Goal: Task Accomplishment & Management: Complete application form

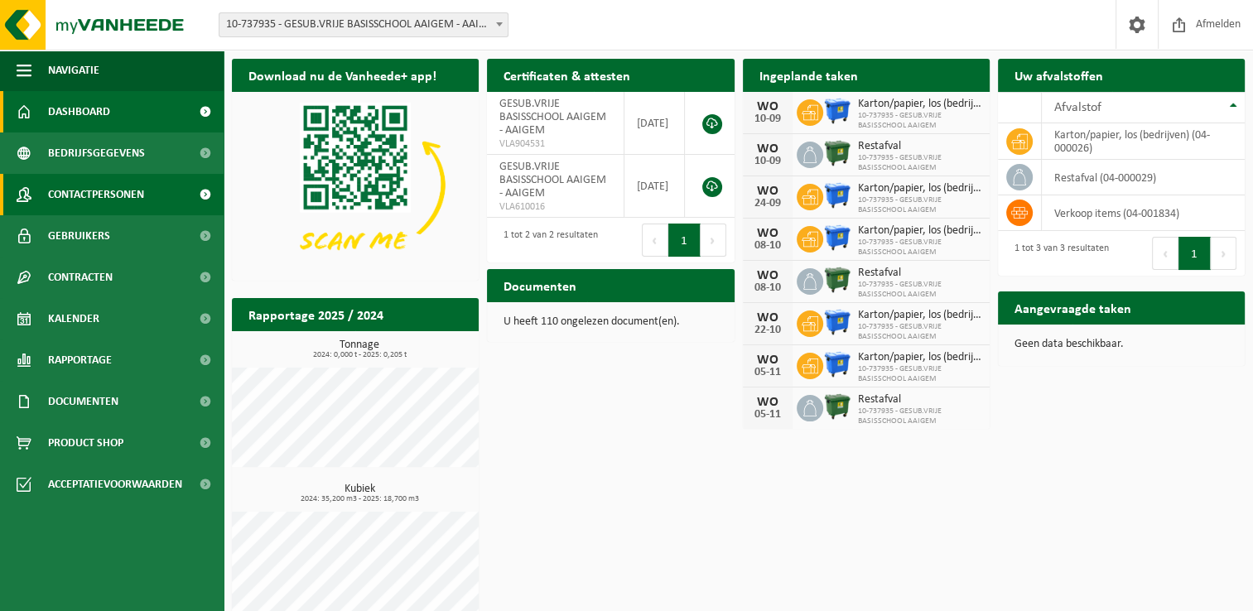
click at [80, 194] on span "Contactpersonen" at bounding box center [96, 194] width 96 height 41
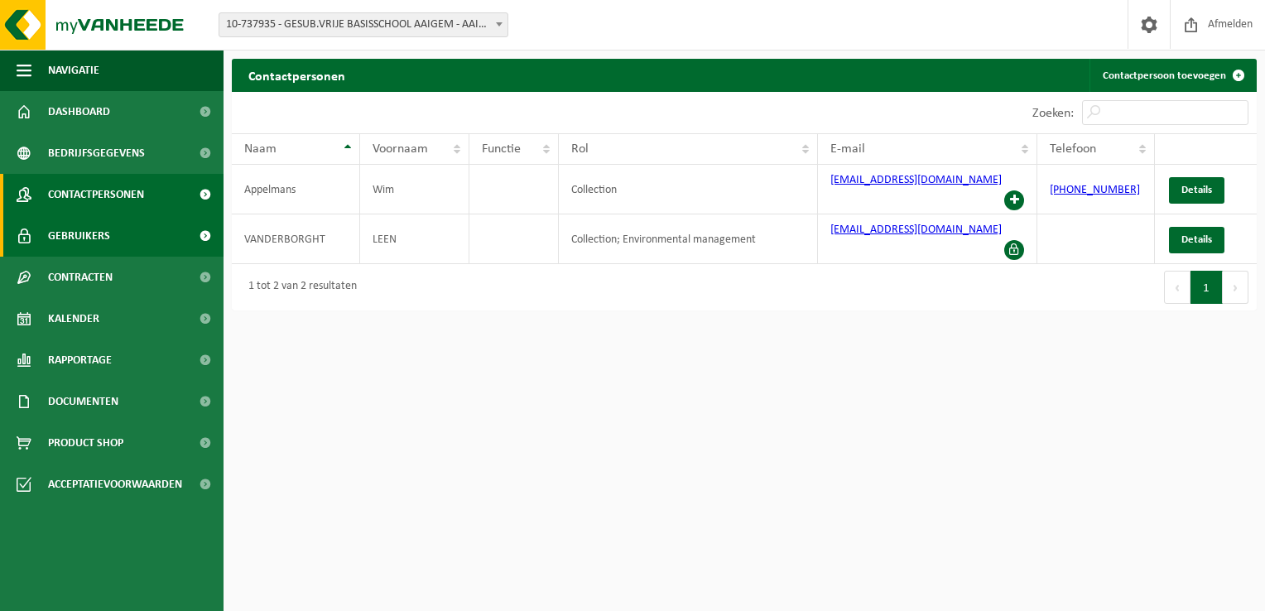
click at [57, 236] on span "Gebruikers" at bounding box center [79, 235] width 62 height 41
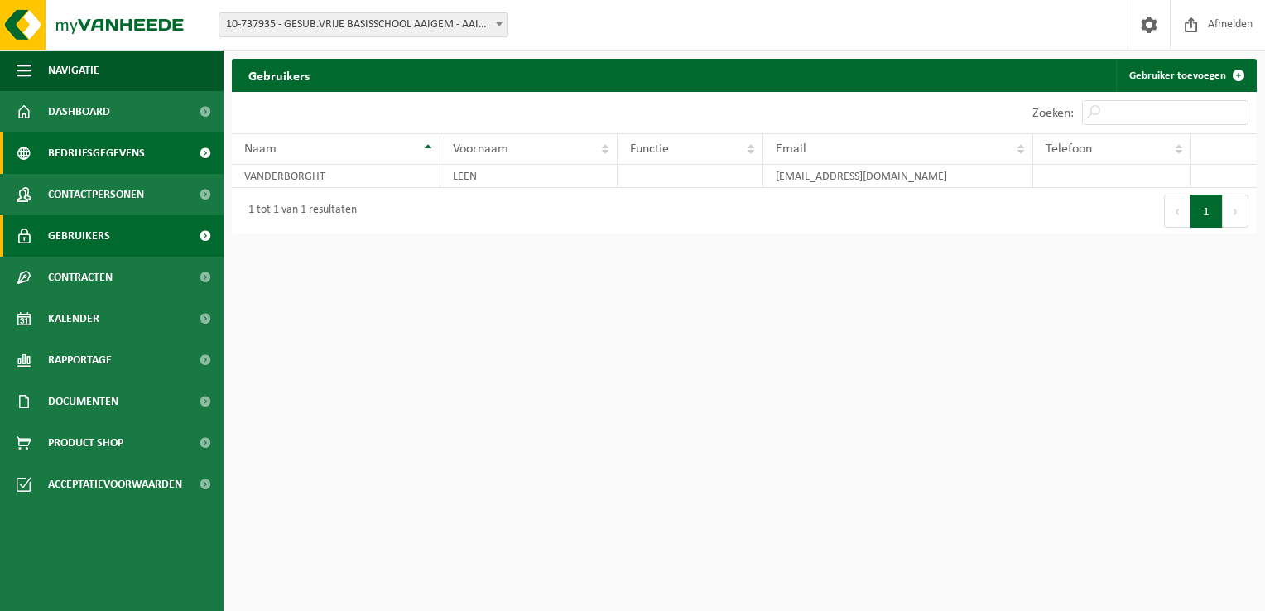
click at [97, 152] on span "Bedrijfsgegevens" at bounding box center [96, 153] width 97 height 41
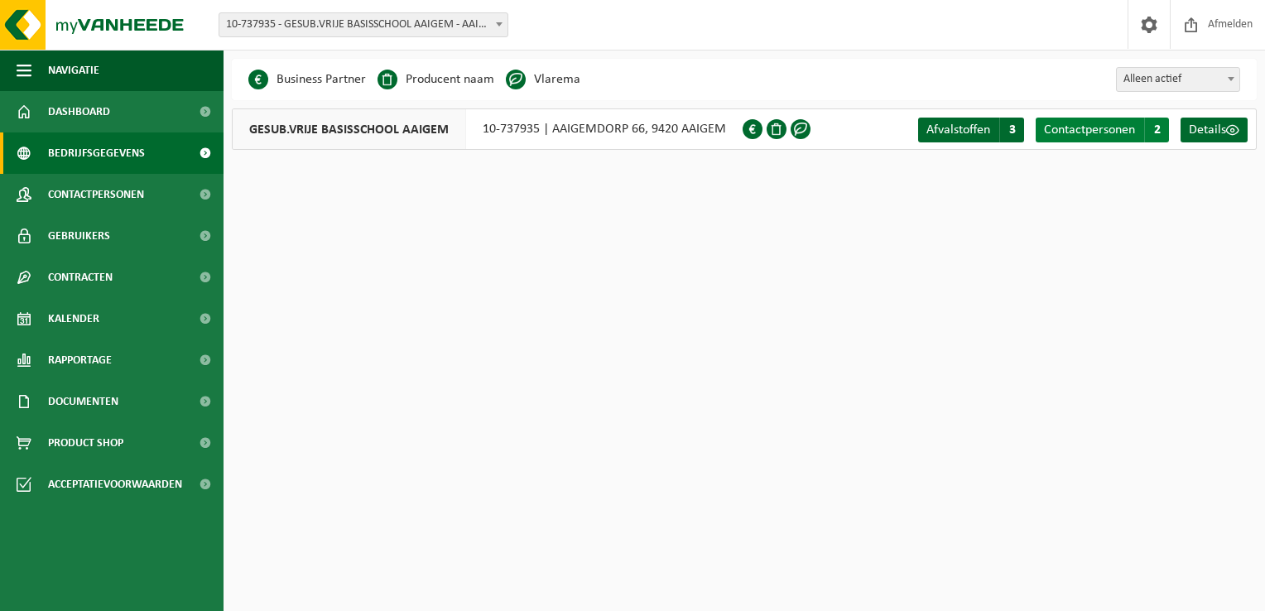
click at [1132, 124] on span "Contactpersonen" at bounding box center [1089, 129] width 91 height 13
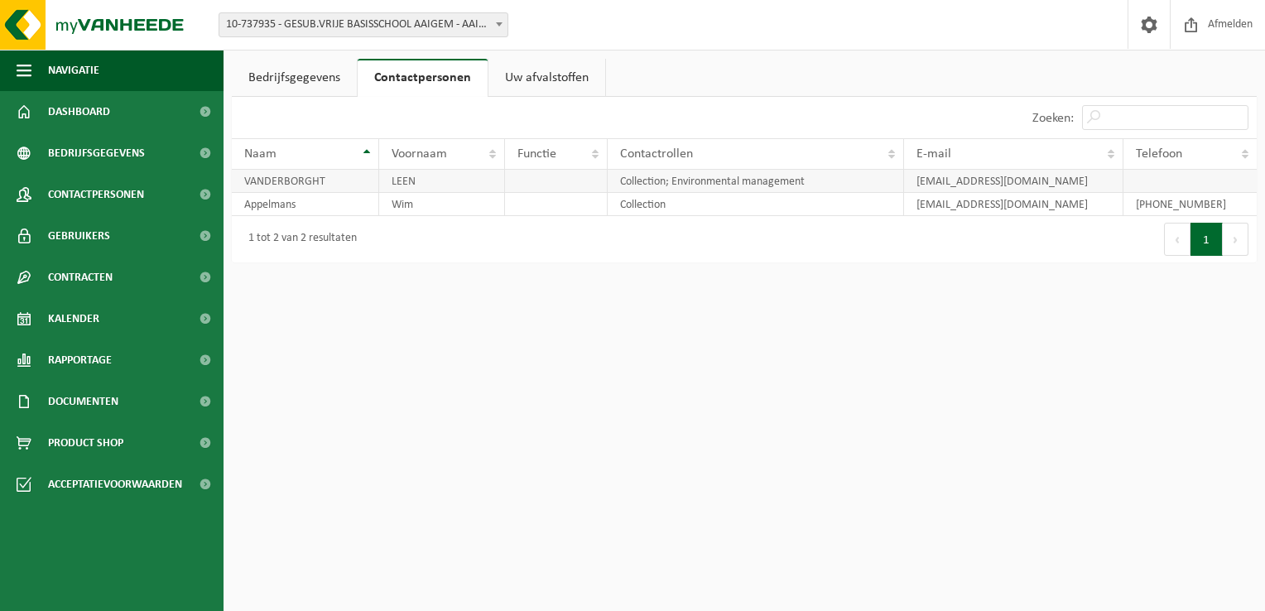
click at [330, 182] on td "VANDERBORGHT" at bounding box center [305, 181] width 147 height 23
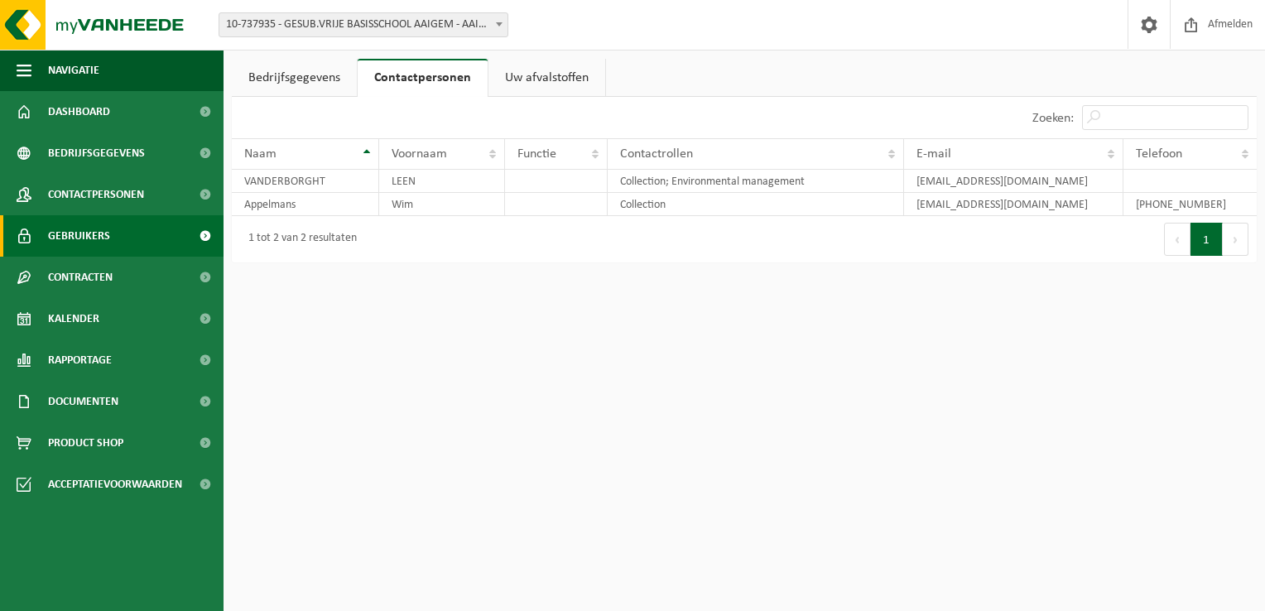
click at [80, 234] on span "Gebruikers" at bounding box center [79, 235] width 62 height 41
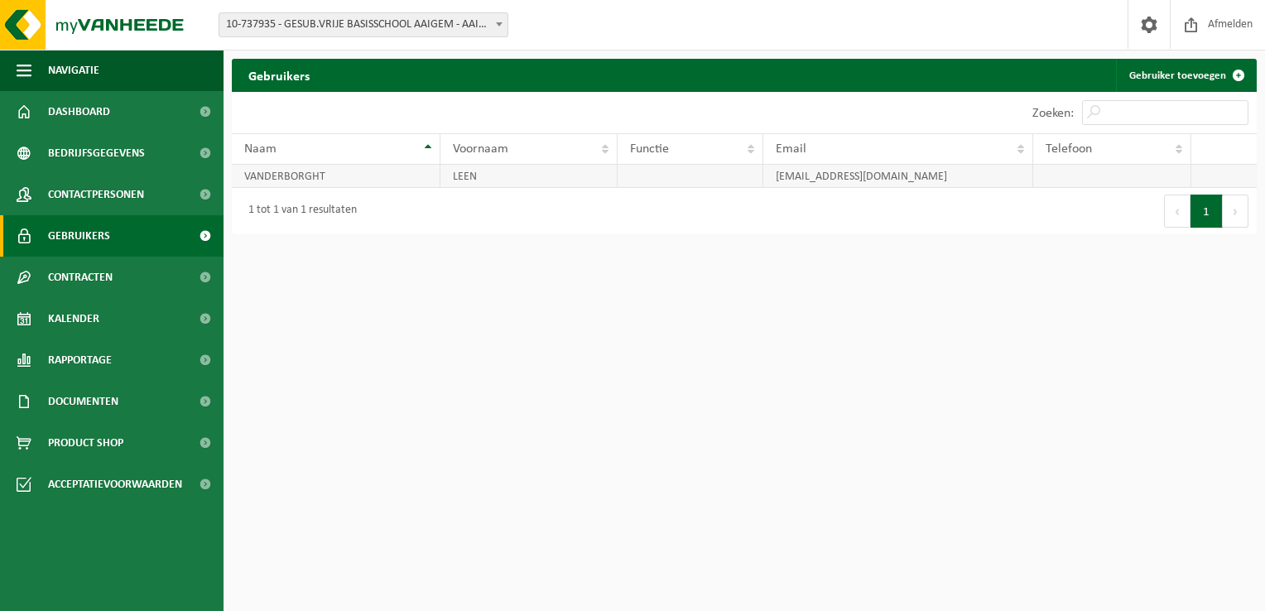
click at [334, 181] on td "VANDERBORGHT" at bounding box center [336, 176] width 209 height 23
click at [98, 195] on span "Contactpersonen" at bounding box center [96, 194] width 96 height 41
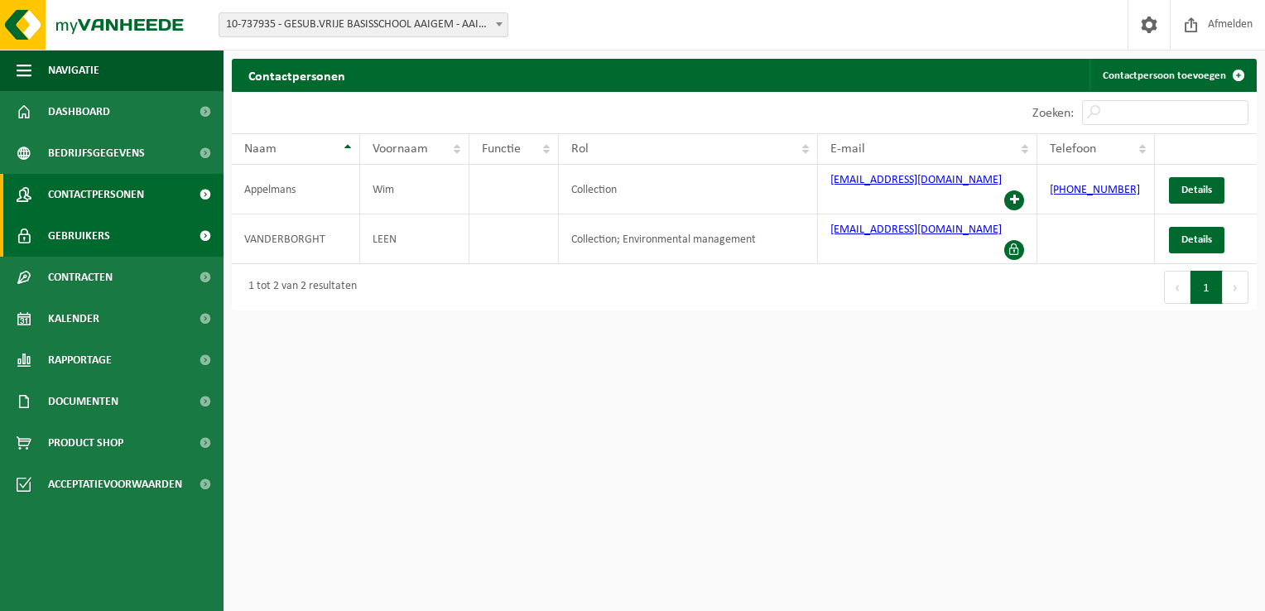
click at [86, 240] on span "Gebruikers" at bounding box center [79, 235] width 62 height 41
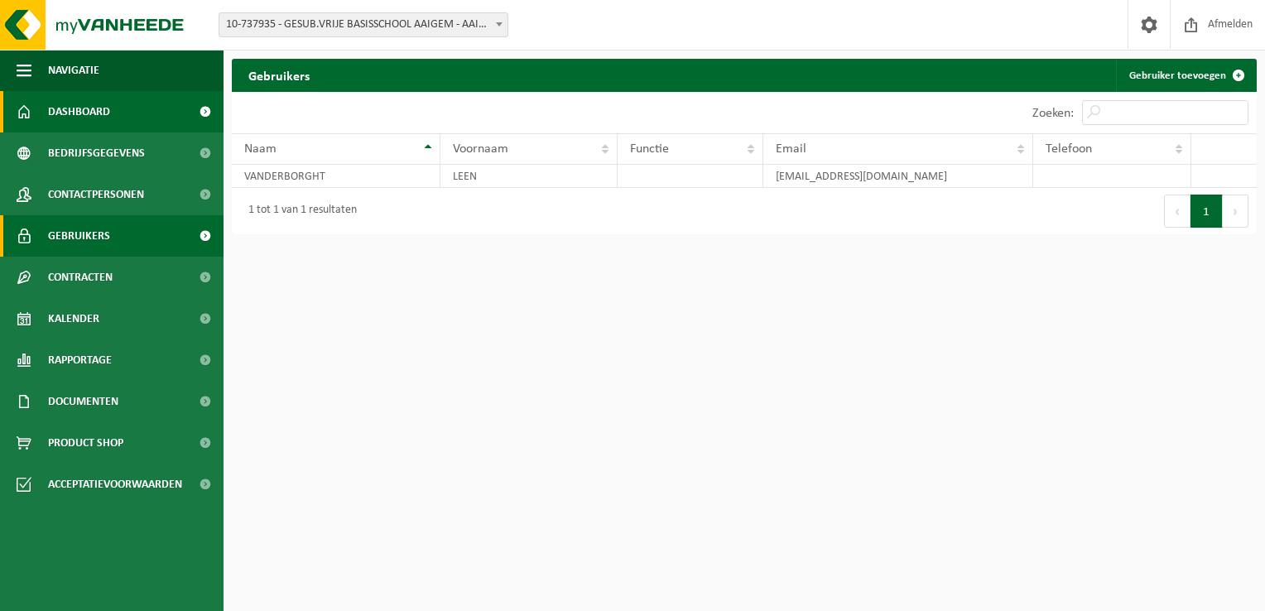
click at [75, 108] on span "Dashboard" at bounding box center [79, 111] width 62 height 41
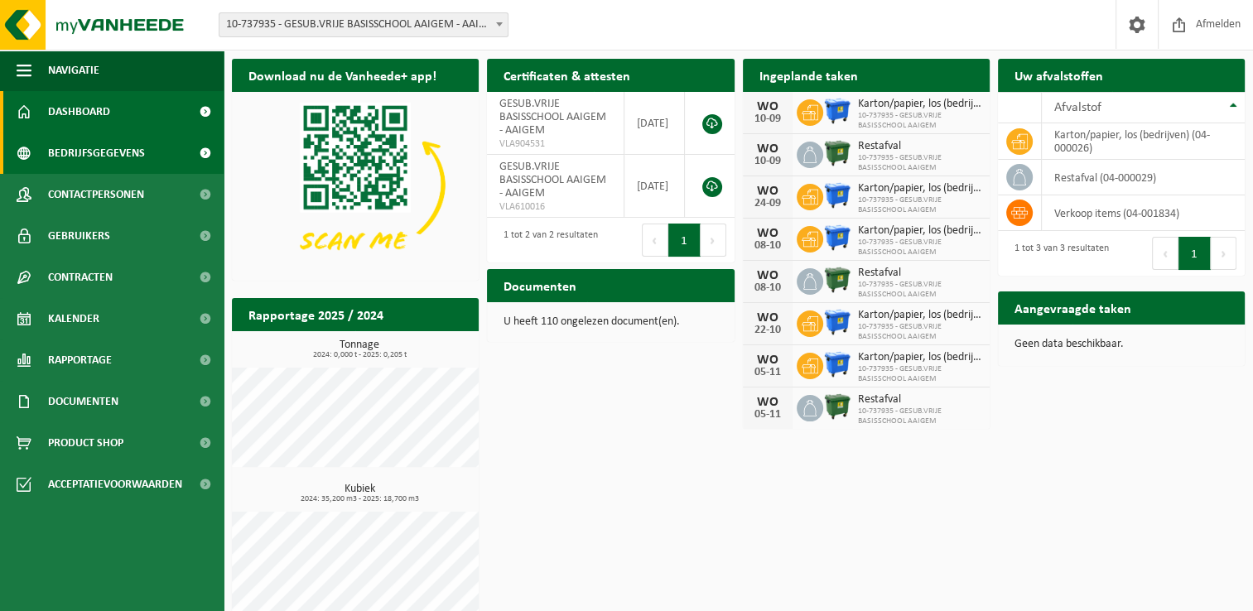
click at [60, 151] on span "Bedrijfsgegevens" at bounding box center [96, 153] width 97 height 41
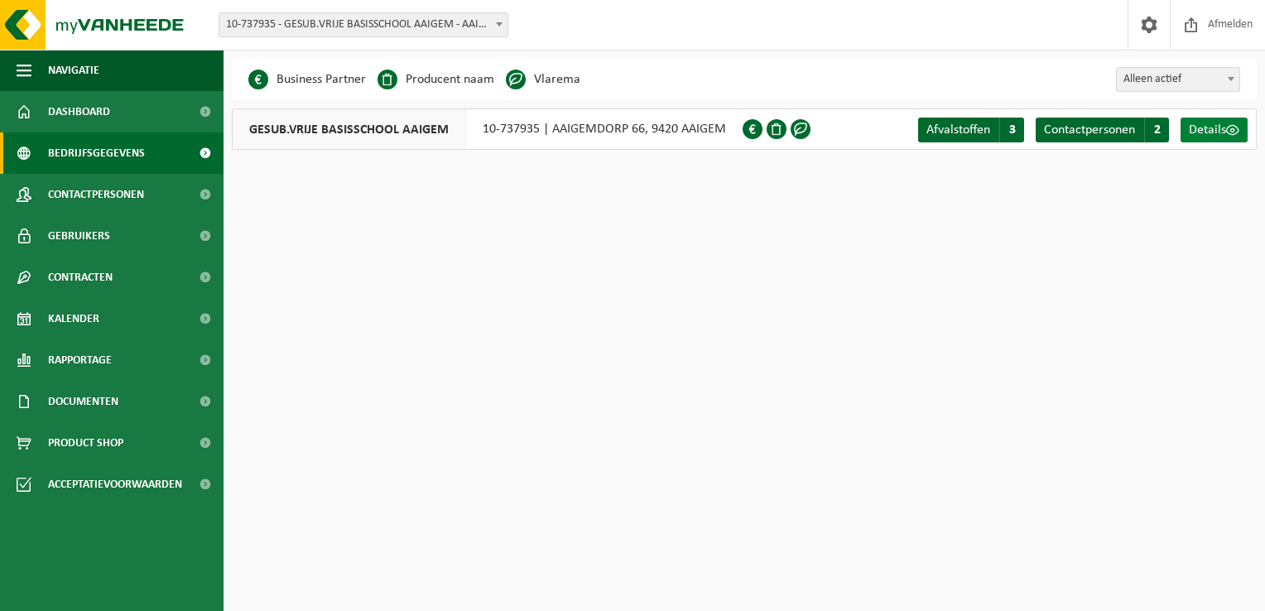
click at [1222, 134] on span "Details" at bounding box center [1207, 129] width 37 height 13
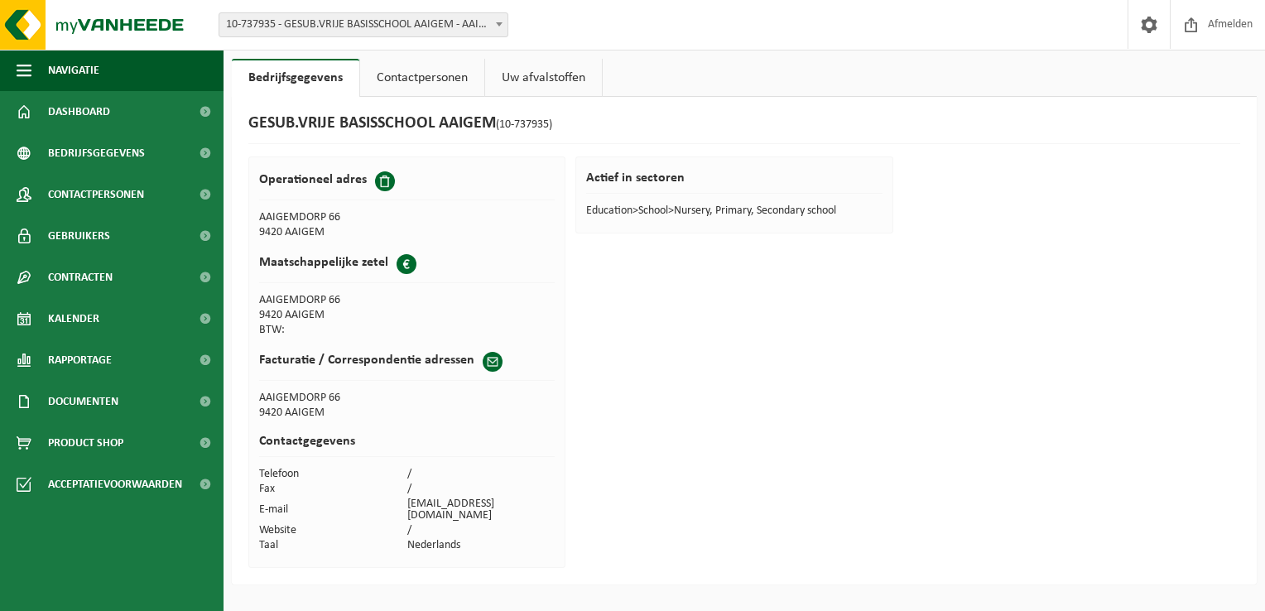
click at [442, 81] on link "Contactpersonen" at bounding box center [422, 78] width 124 height 38
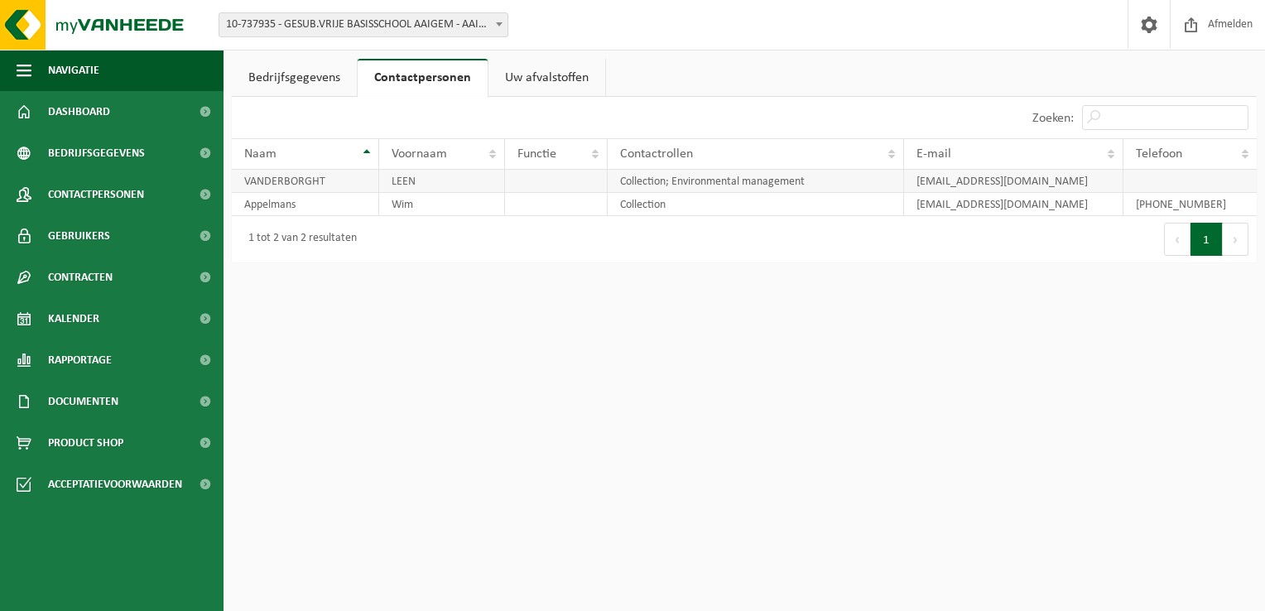
click at [340, 176] on td "VANDERBORGHT" at bounding box center [305, 181] width 147 height 23
click at [537, 85] on link "Uw afvalstoffen" at bounding box center [547, 78] width 117 height 38
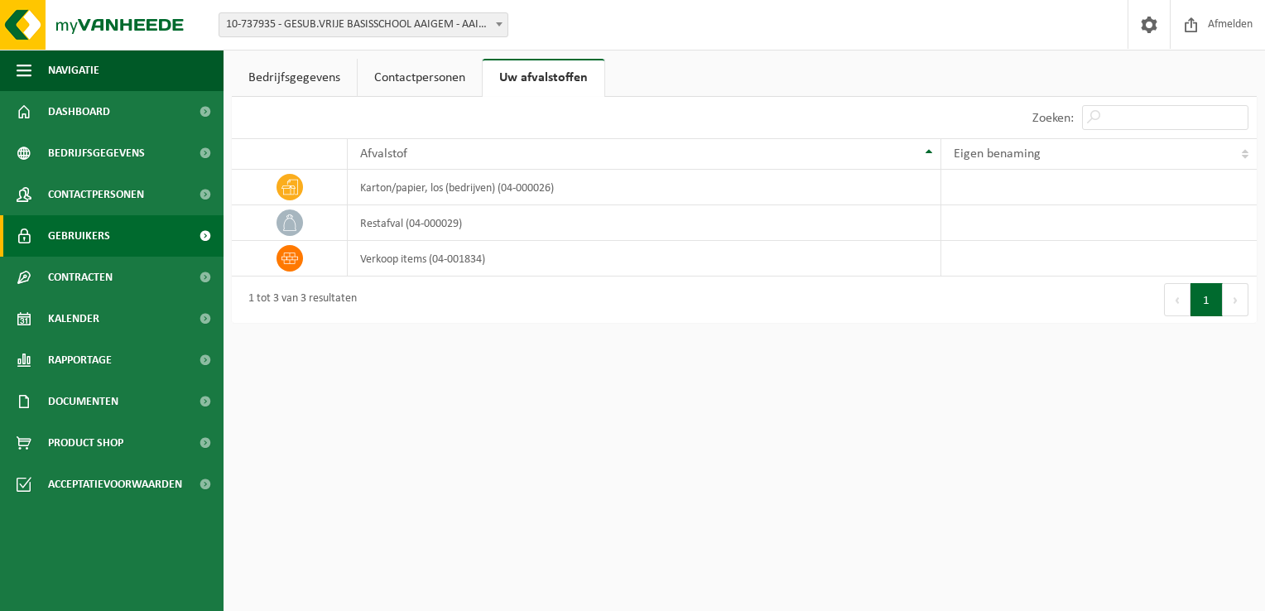
click at [79, 233] on span "Gebruikers" at bounding box center [79, 235] width 62 height 41
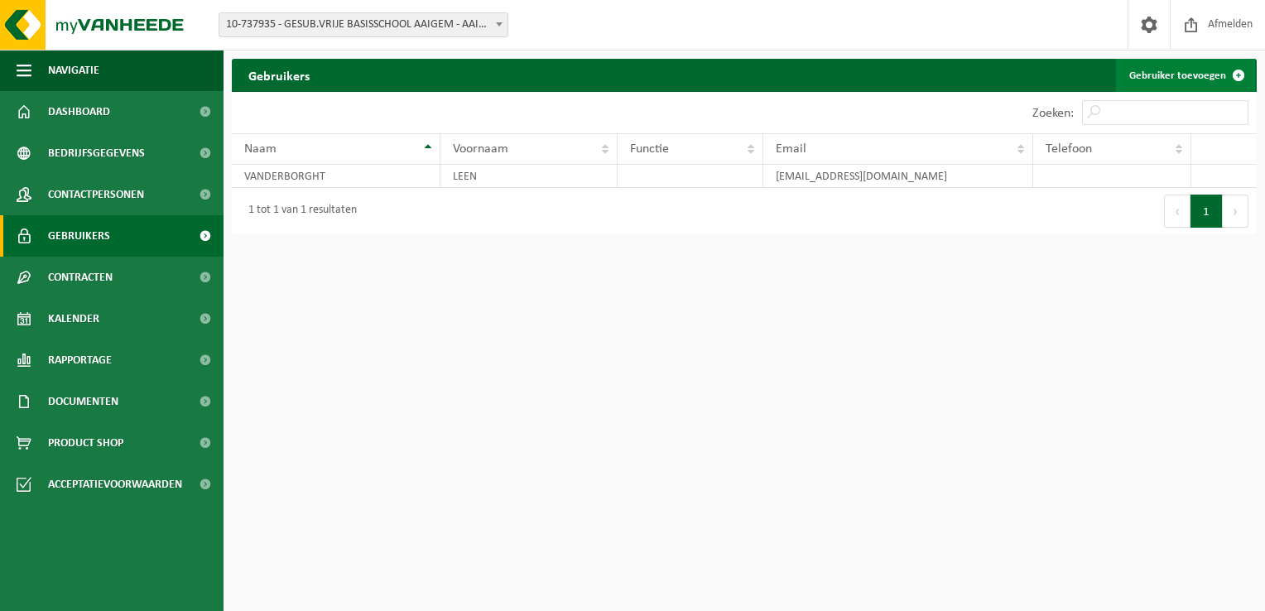
click at [1209, 72] on link "Gebruiker toevoegen" at bounding box center [1185, 75] width 139 height 33
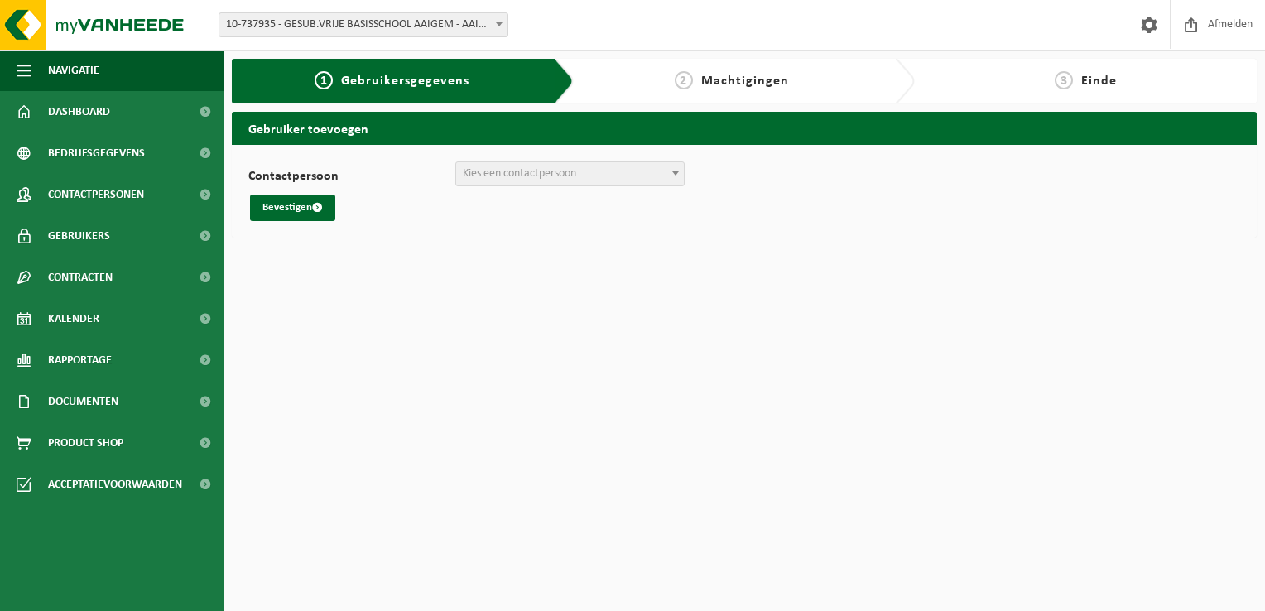
click at [670, 177] on span at bounding box center [675, 173] width 17 height 22
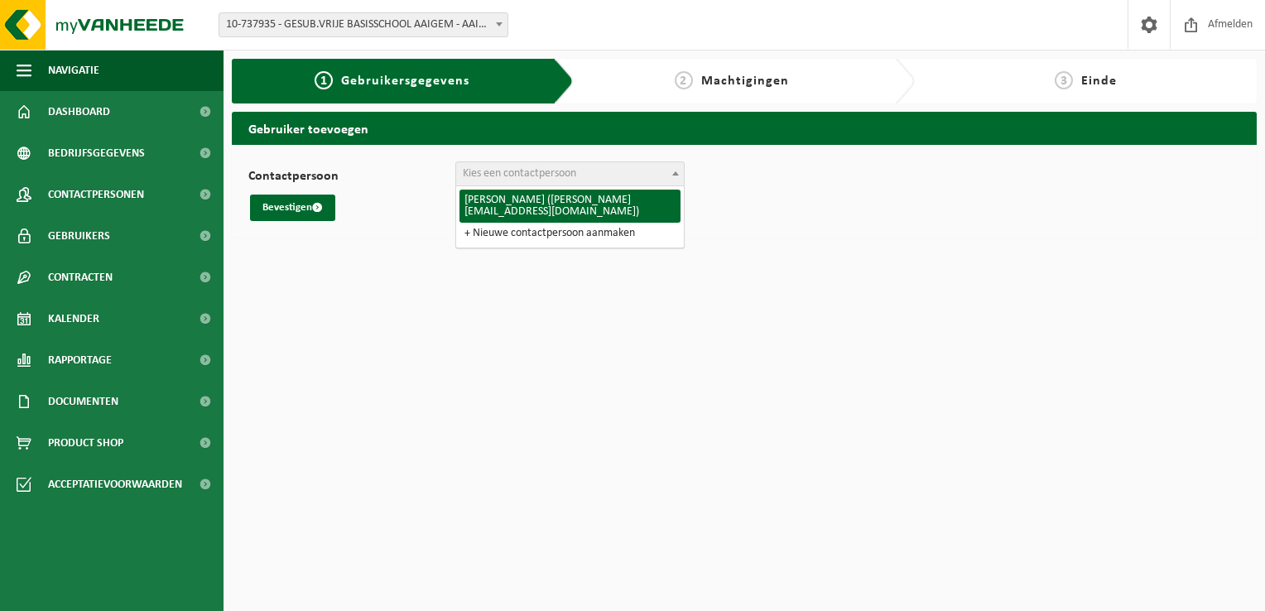
select select "126756"
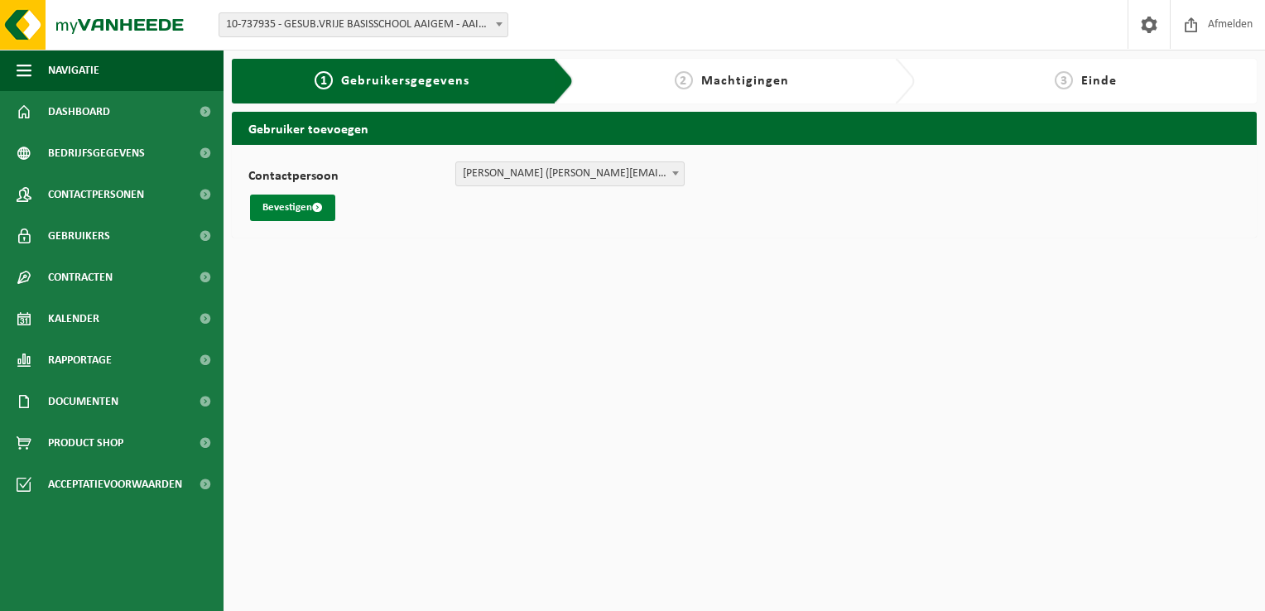
click at [292, 205] on button "Bevestigen" at bounding box center [292, 208] width 85 height 27
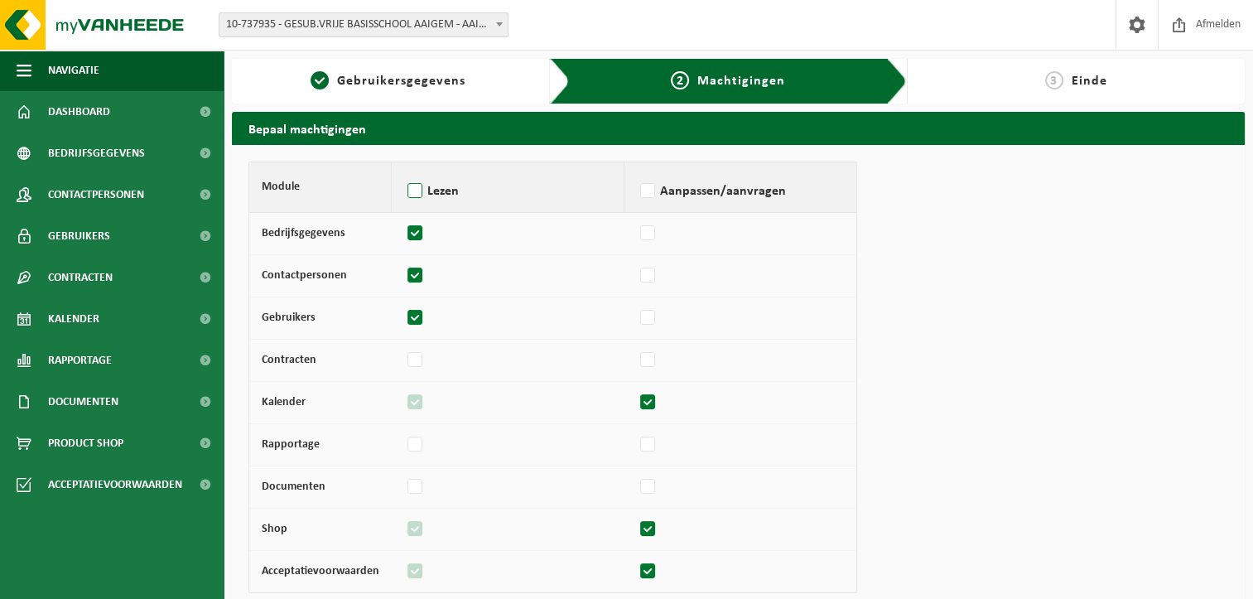
click at [410, 193] on label "Lezen" at bounding box center [507, 191] width 207 height 25
click at [404, 171] on input "Lezen" at bounding box center [403, 170] width 1 height 1
checkbox input "true"
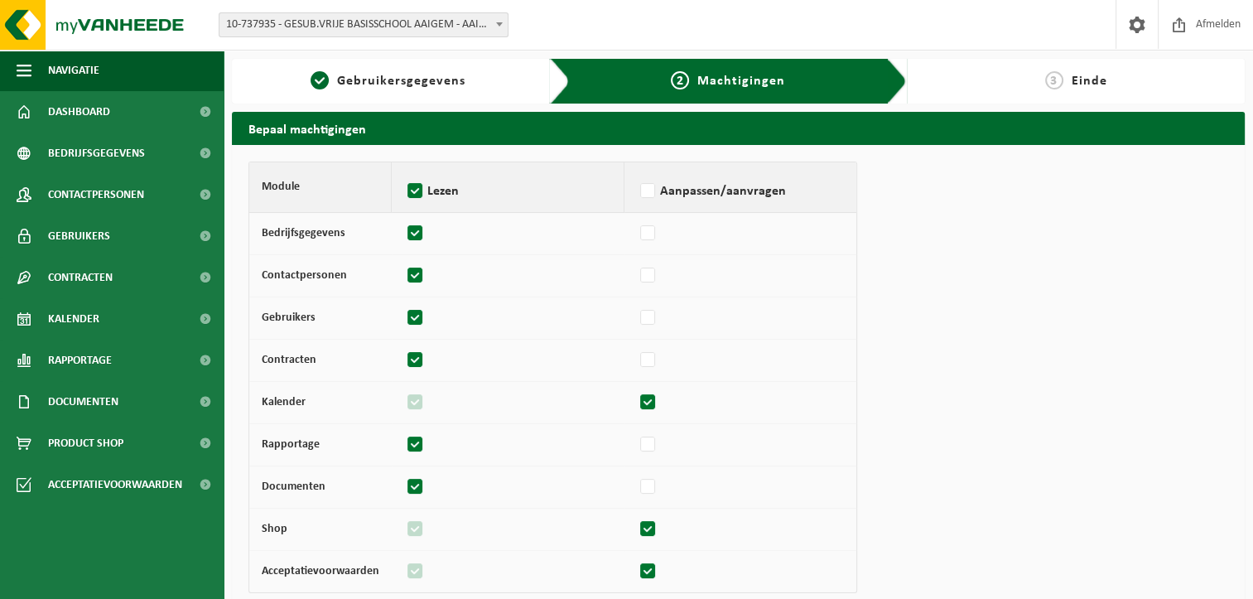
checkbox input "true"
click at [642, 189] on label "Aanpassen/aanvragen" at bounding box center [740, 191] width 207 height 25
click at [637, 171] on input "Aanpassen/aanvragen" at bounding box center [636, 170] width 1 height 1
checkbox input "true"
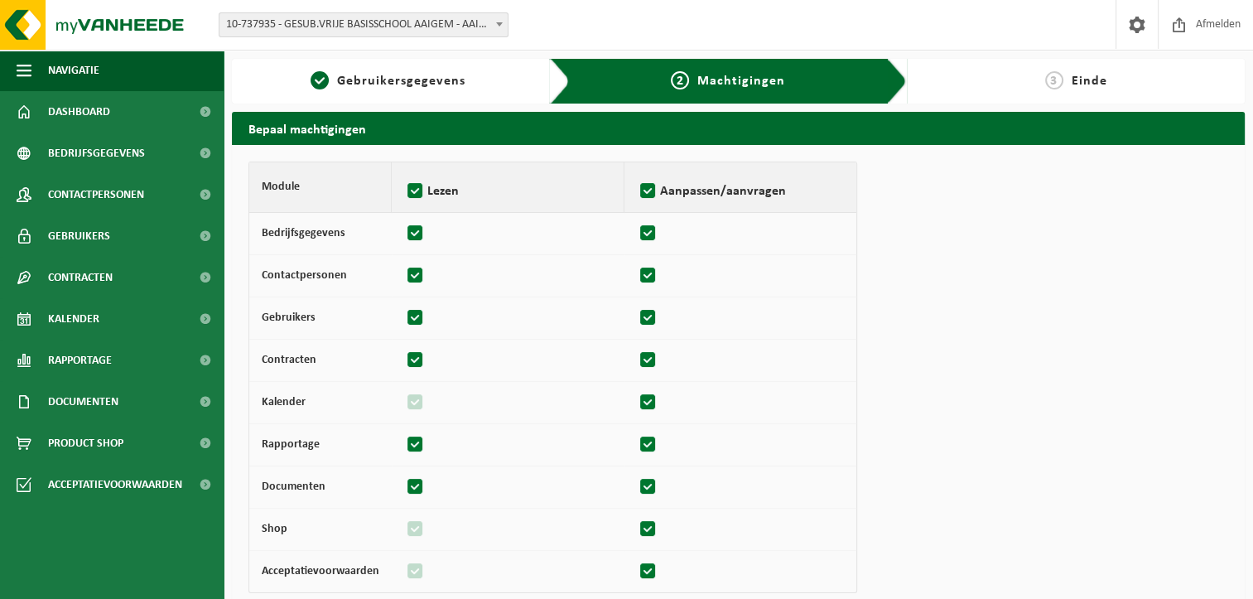
checkbox input "true"
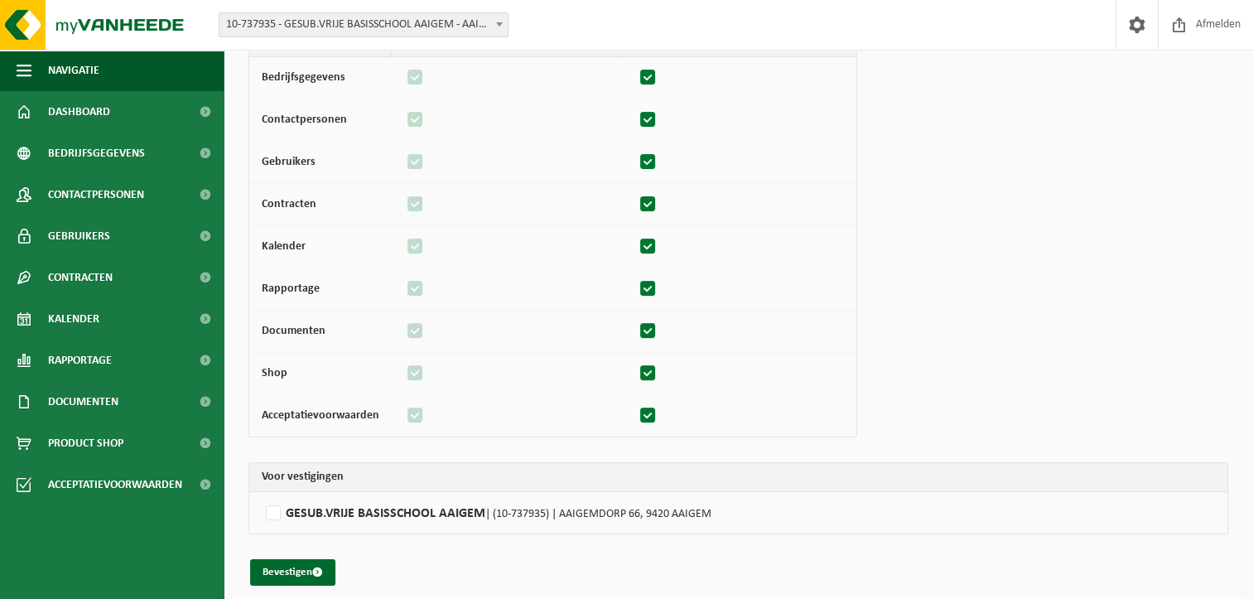
scroll to position [164, 0]
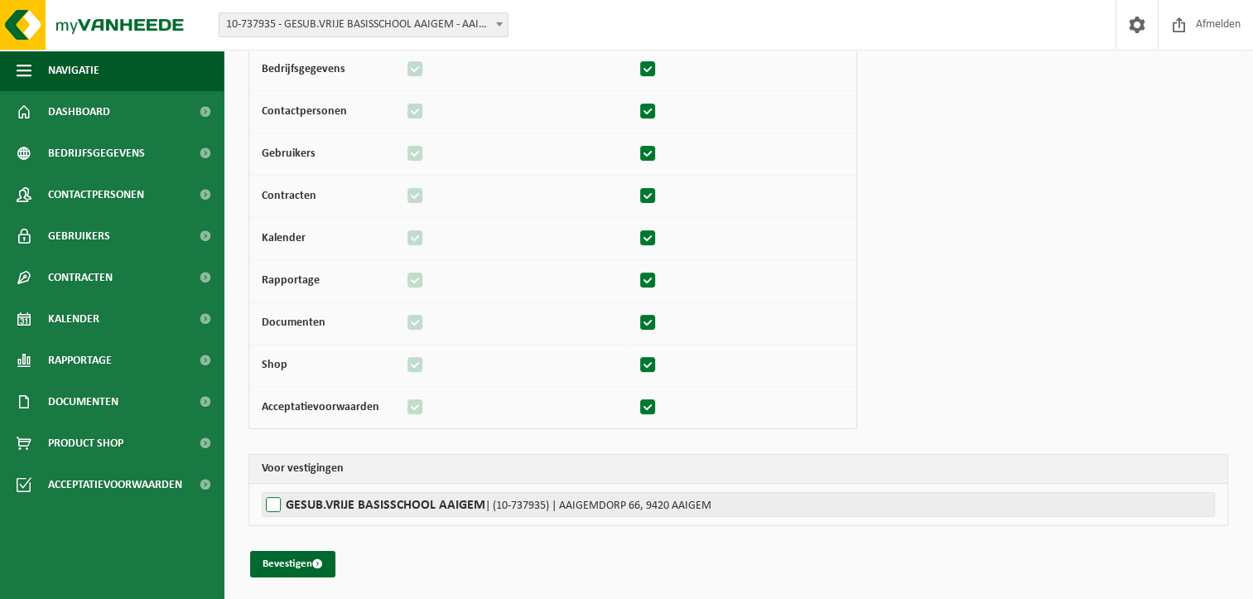
click at [275, 495] on label"] "GESUB.VRIJE BASISSCHOOL AAIGEM | (10-737935) | AAIGEMDORP 66, 9420 AAIGEM" at bounding box center [738, 504] width 953 height 25
click at [275, 495] on input "GESUB.VRIJE BASISSCHOOL AAIGEM | (10-737935) | AAIGEMDORP 66, 9420 AAIGEM" at bounding box center [888, 504] width 1253 height 25
checkbox input "true"
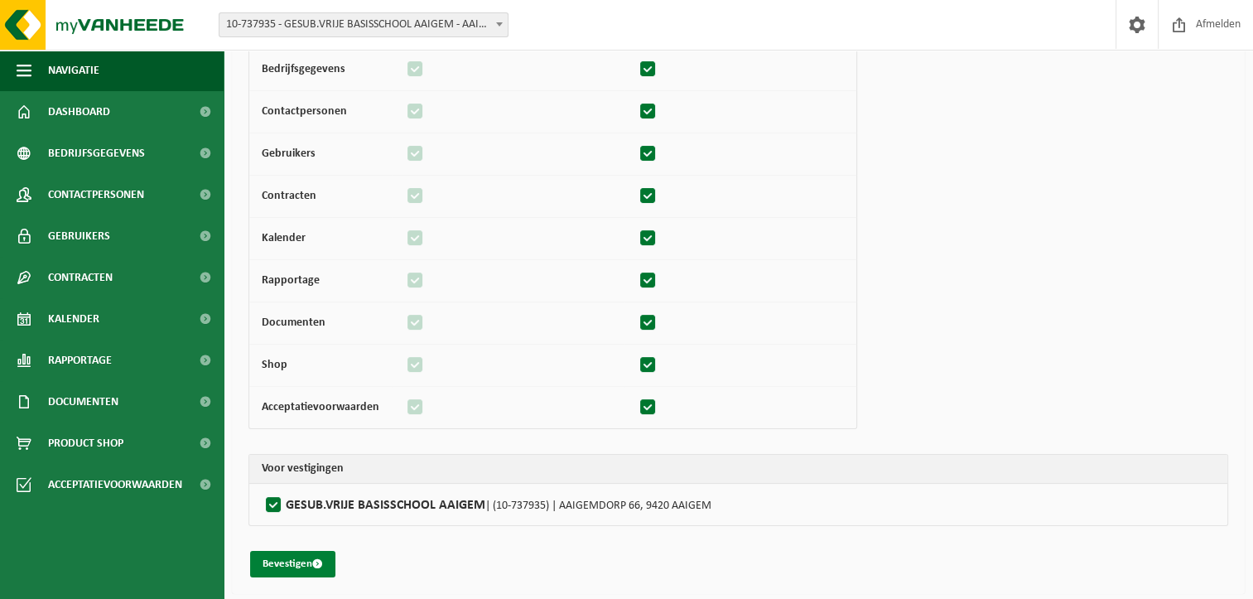
click at [289, 564] on button "Bevestigen" at bounding box center [292, 564] width 85 height 27
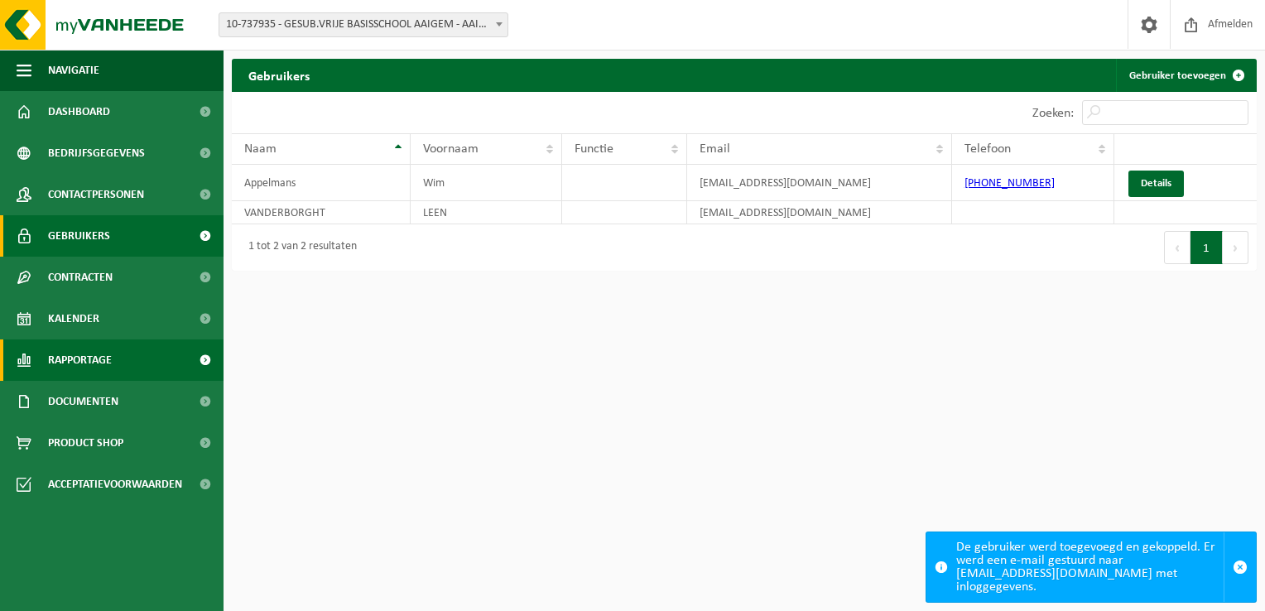
click at [76, 367] on span "Rapportage" at bounding box center [80, 360] width 64 height 41
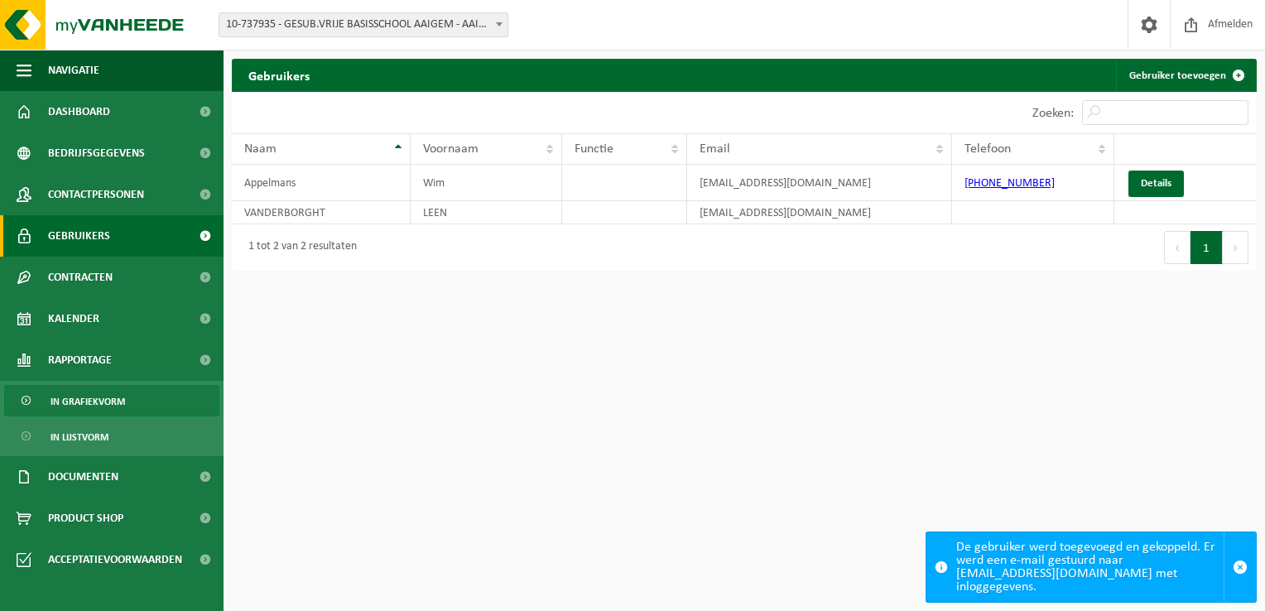
click at [77, 396] on span "In grafiekvorm" at bounding box center [88, 401] width 75 height 31
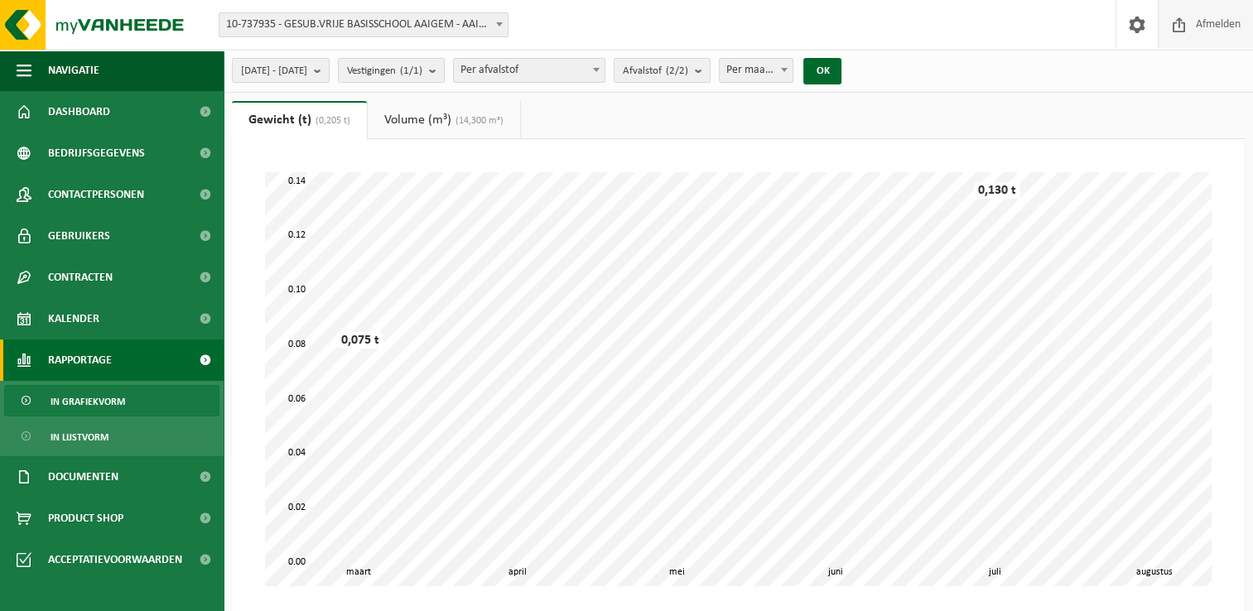
click at [1208, 12] on span "Afmelden" at bounding box center [1218, 24] width 53 height 49
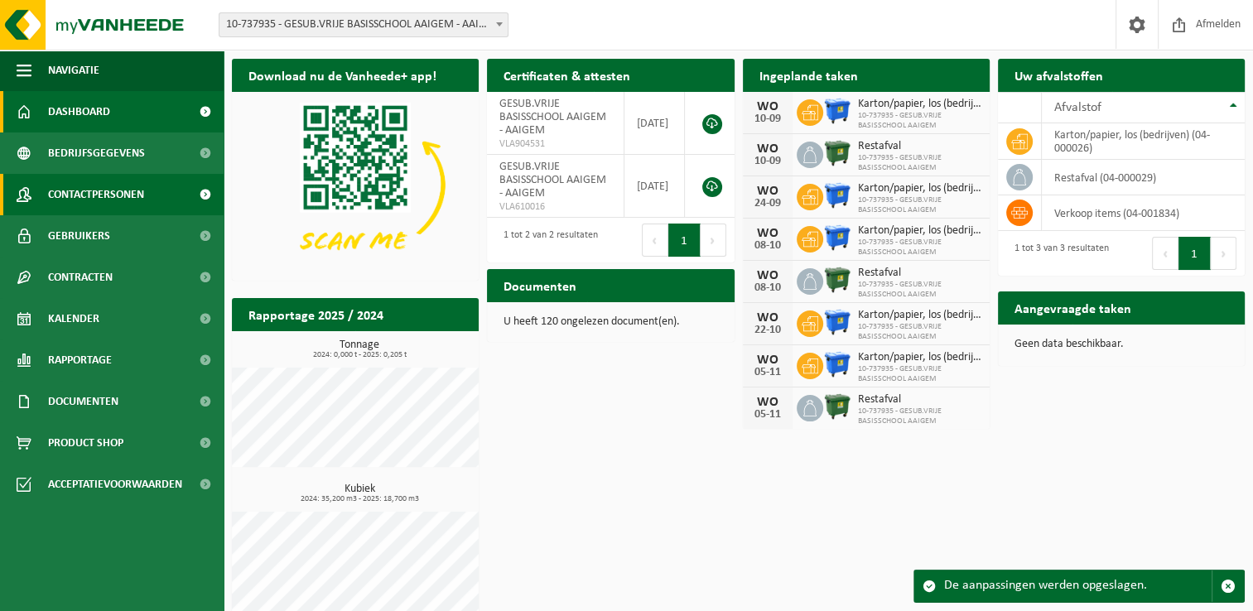
click at [113, 200] on span "Contactpersonen" at bounding box center [96, 194] width 96 height 41
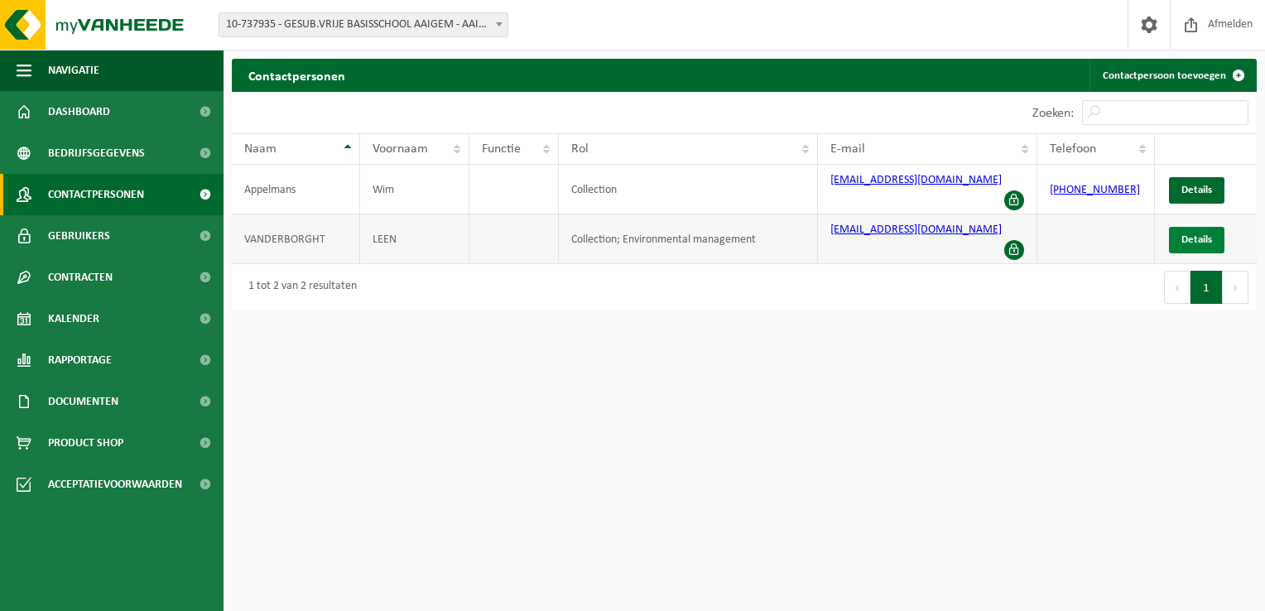
click at [1206, 234] on span "Details" at bounding box center [1197, 239] width 31 height 11
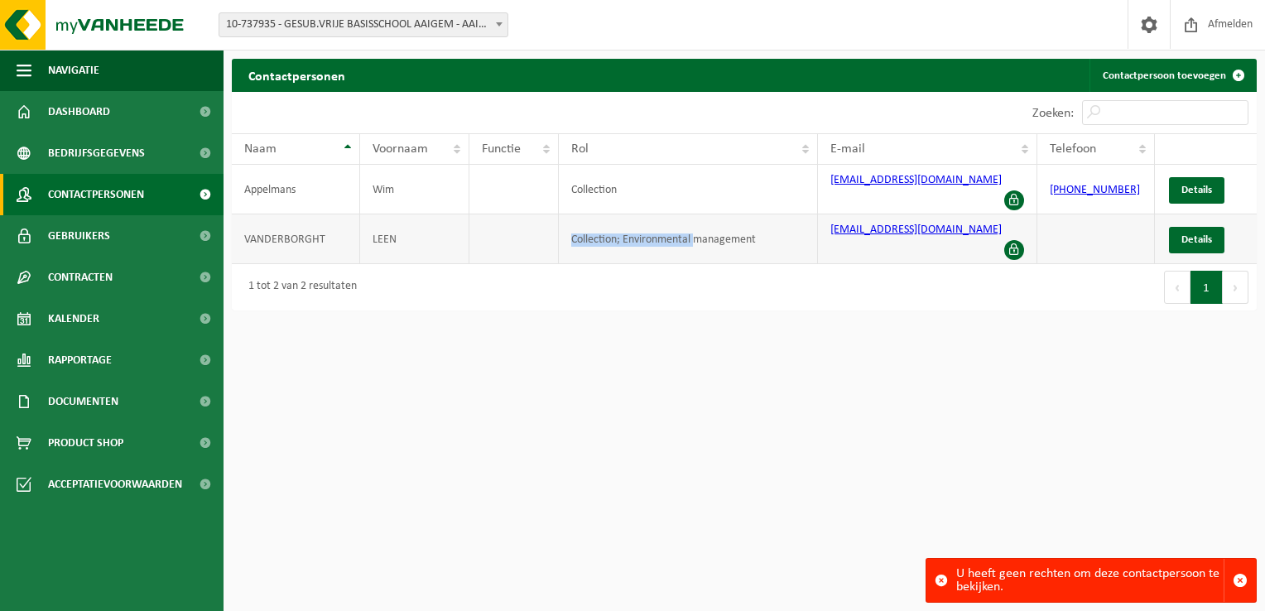
drag, startPoint x: 399, startPoint y: 220, endPoint x: 718, endPoint y: 231, distance: 319.0
click at [718, 231] on tr "VANDERBORGHT LEEN Collection; Environmental management [EMAIL_ADDRESS][DOMAIN_N…" at bounding box center [744, 239] width 1025 height 50
click at [1197, 234] on span "Details" at bounding box center [1197, 239] width 31 height 11
click at [1193, 185] on span "Details" at bounding box center [1197, 190] width 31 height 11
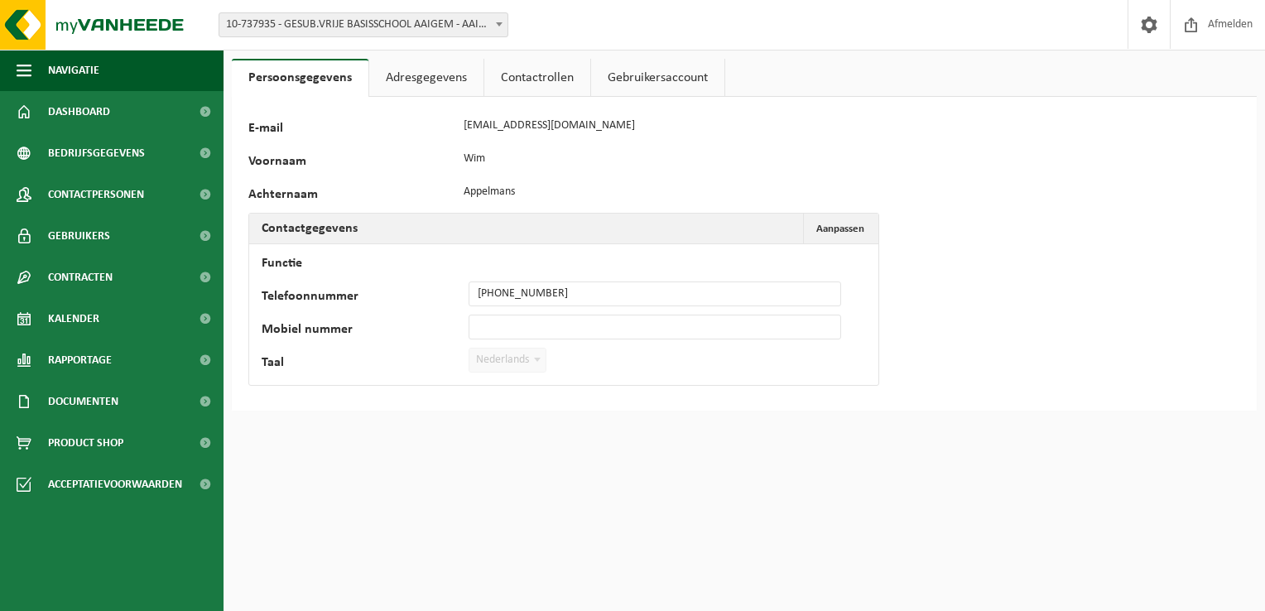
click at [418, 82] on link "Adresgegevens" at bounding box center [426, 78] width 114 height 38
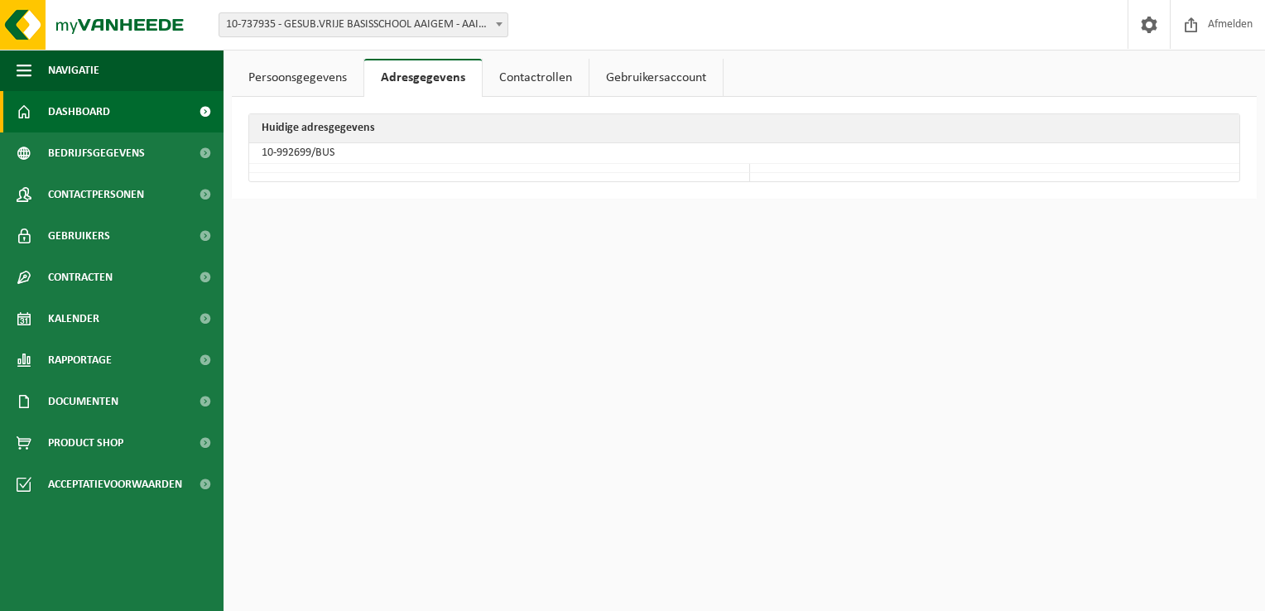
click at [63, 113] on span "Dashboard" at bounding box center [79, 111] width 62 height 41
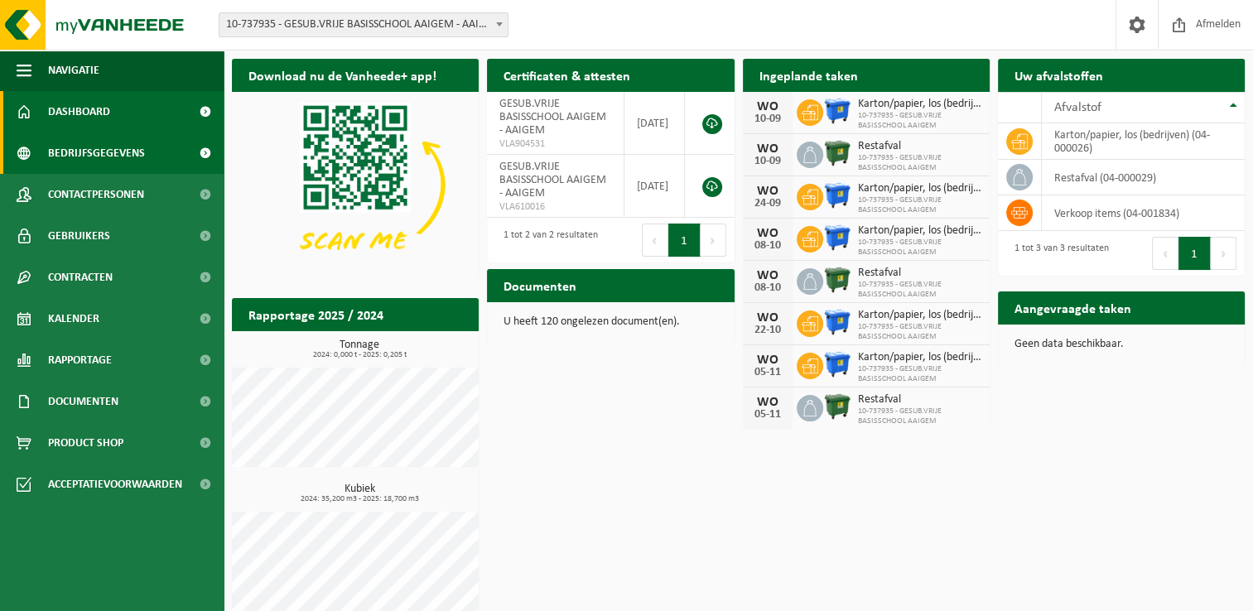
click at [89, 147] on span "Bedrijfsgegevens" at bounding box center [96, 153] width 97 height 41
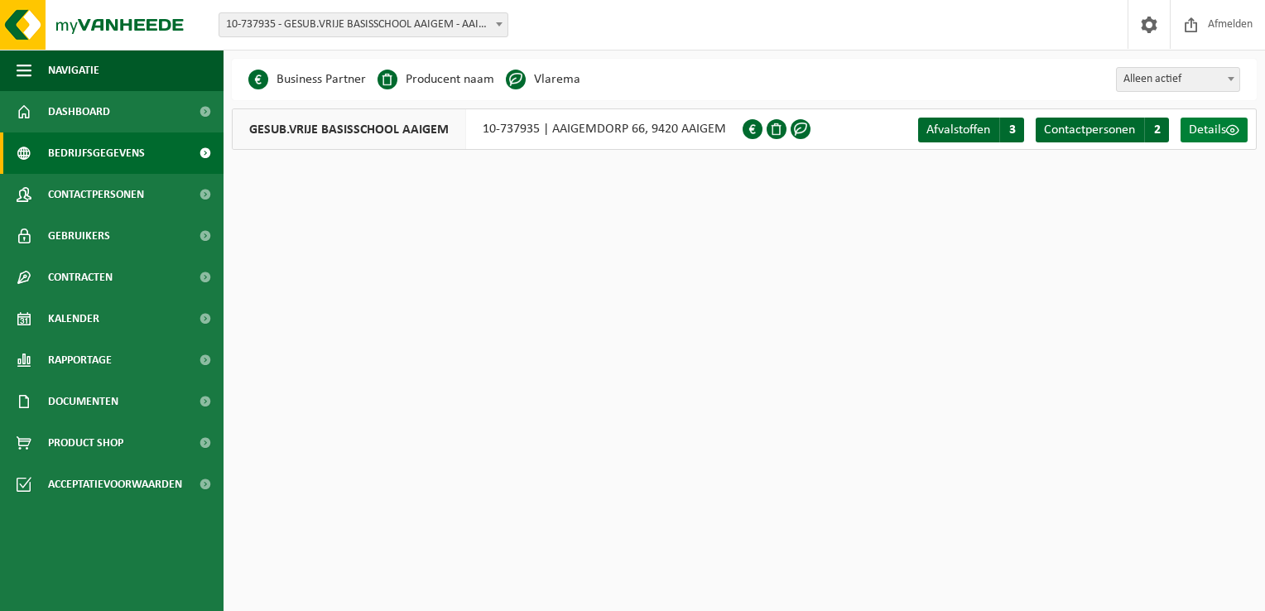
click at [1214, 130] on span "Details" at bounding box center [1207, 129] width 37 height 13
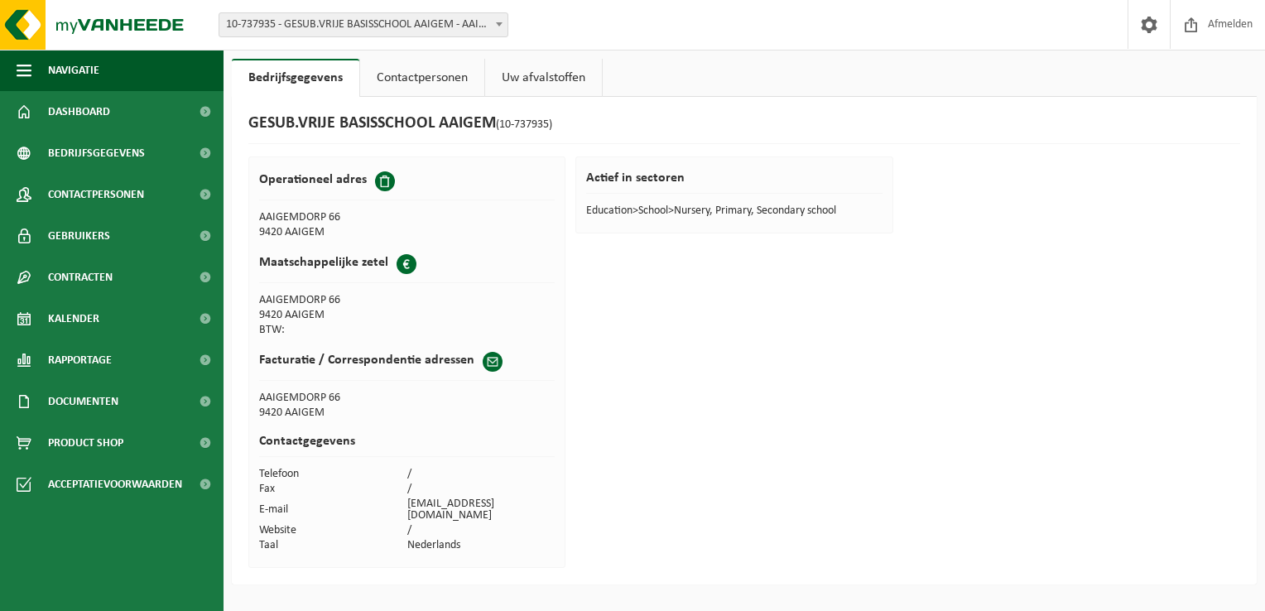
click at [431, 75] on link "Contactpersonen" at bounding box center [422, 78] width 124 height 38
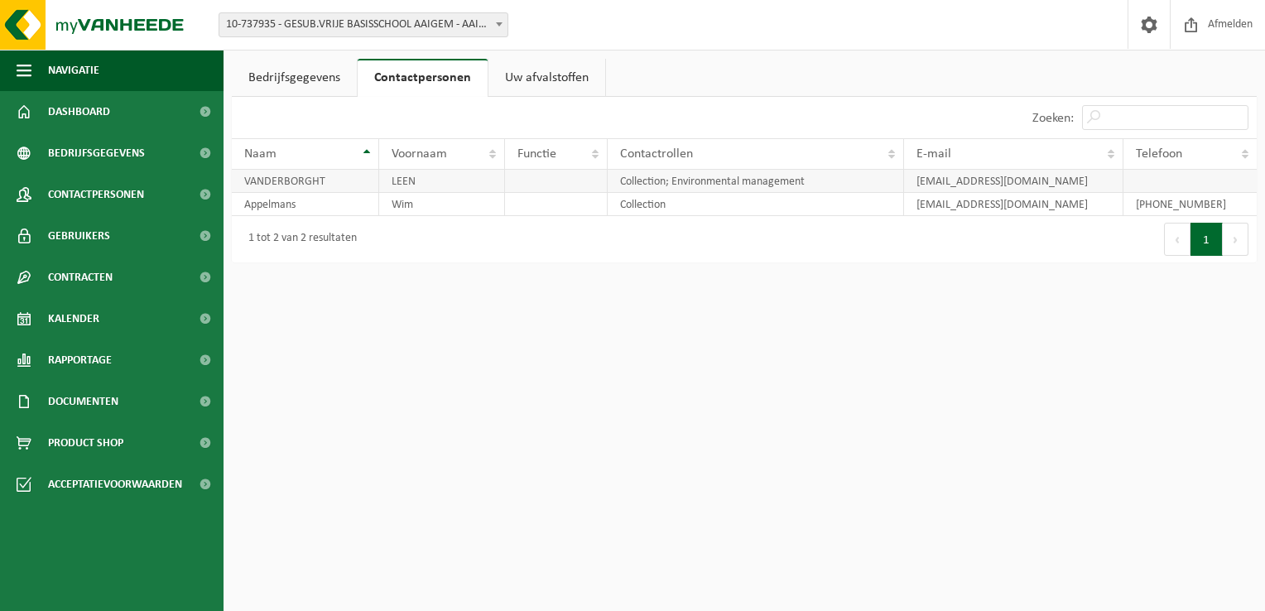
click at [335, 179] on td "VANDERBORGHT" at bounding box center [305, 181] width 147 height 23
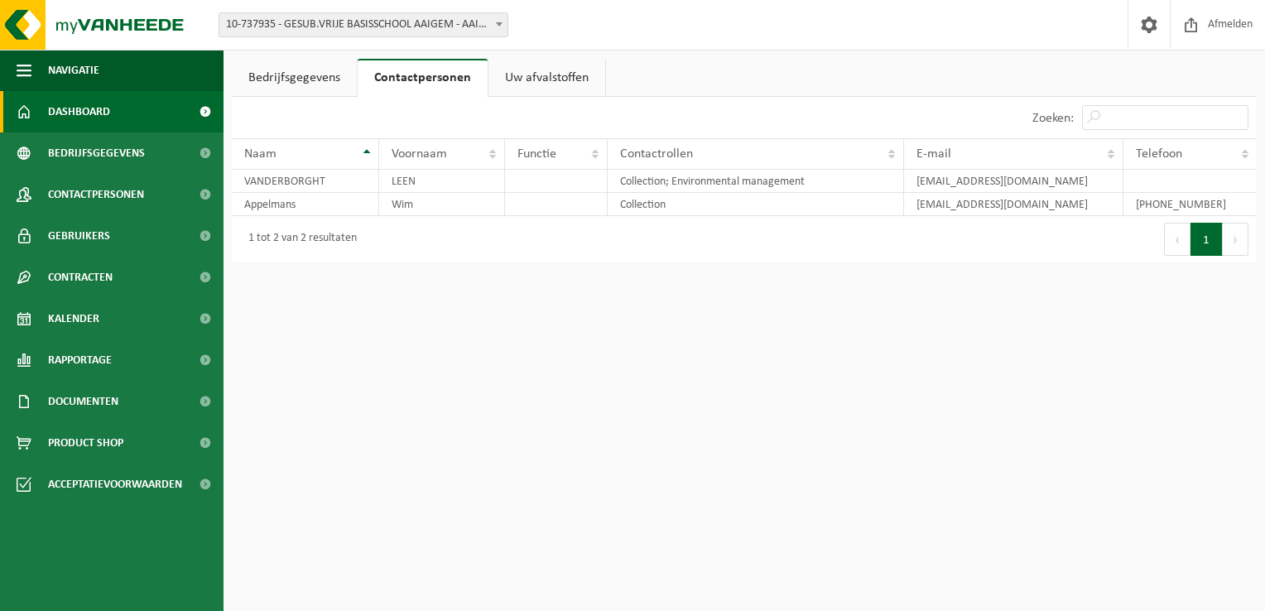
click at [70, 105] on span "Dashboard" at bounding box center [79, 111] width 62 height 41
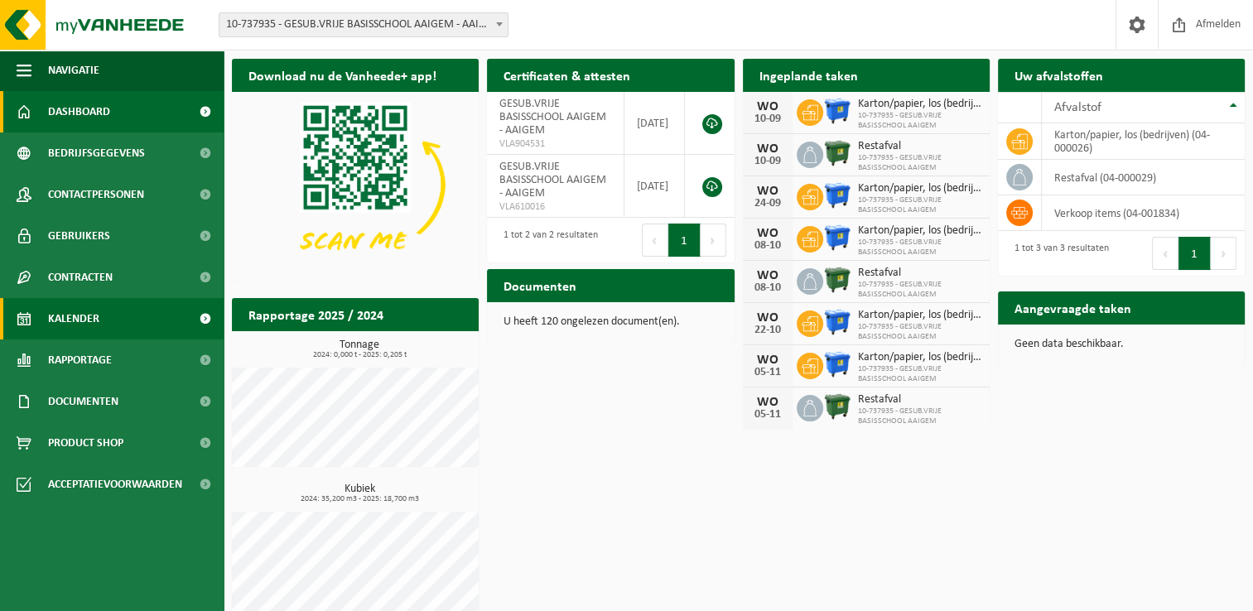
click at [76, 316] on span "Kalender" at bounding box center [73, 318] width 51 height 41
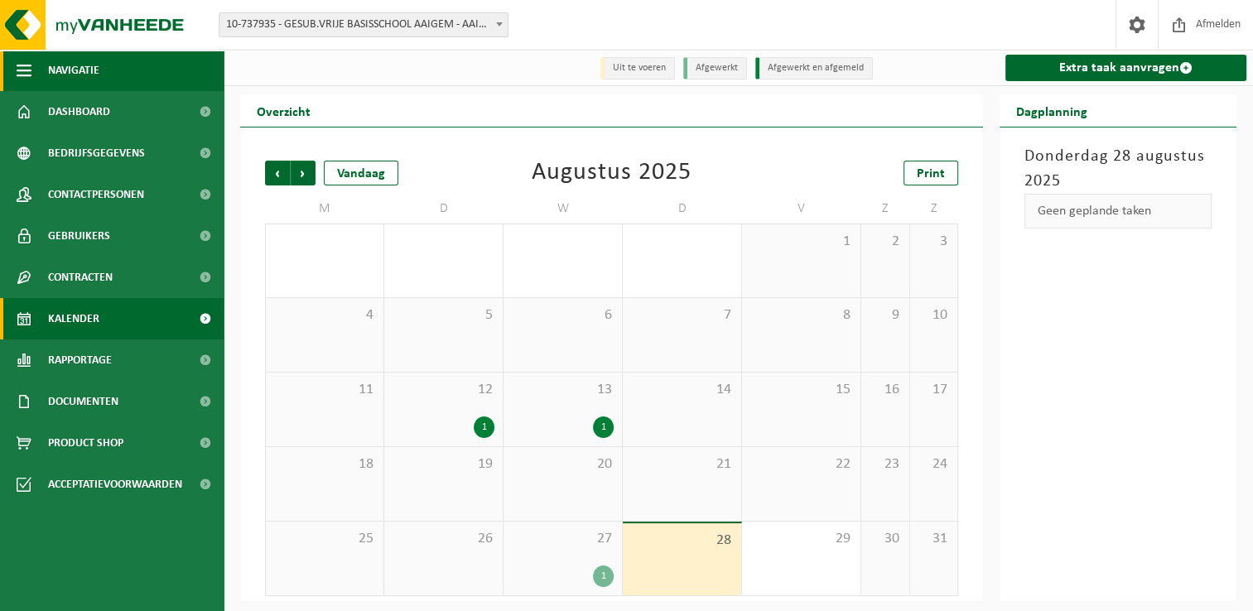
click at [27, 68] on span "button" at bounding box center [24, 70] width 15 height 41
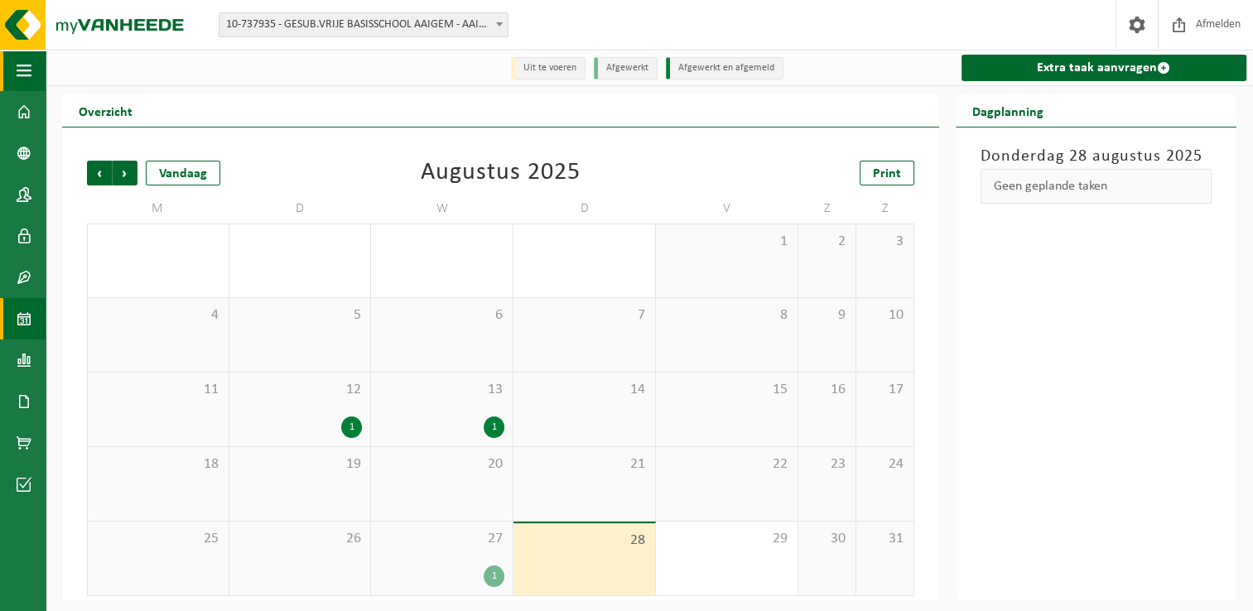
click at [27, 68] on span "button" at bounding box center [24, 70] width 15 height 41
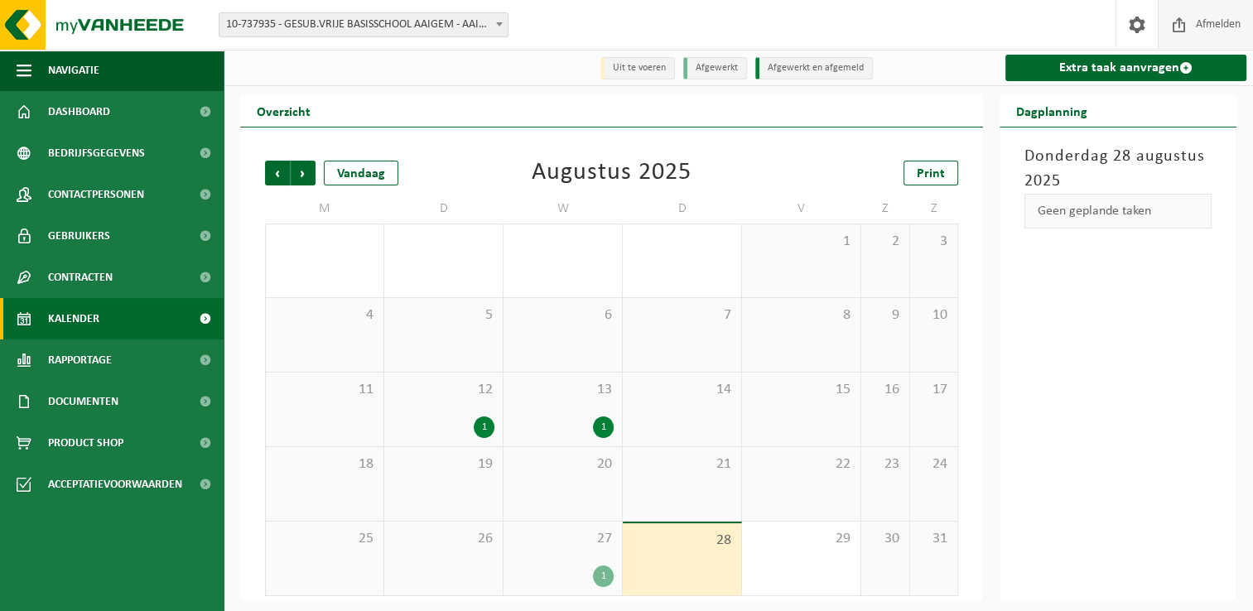
click at [1213, 26] on span "Afmelden" at bounding box center [1218, 24] width 53 height 49
